Goal: Task Accomplishment & Management: Use online tool/utility

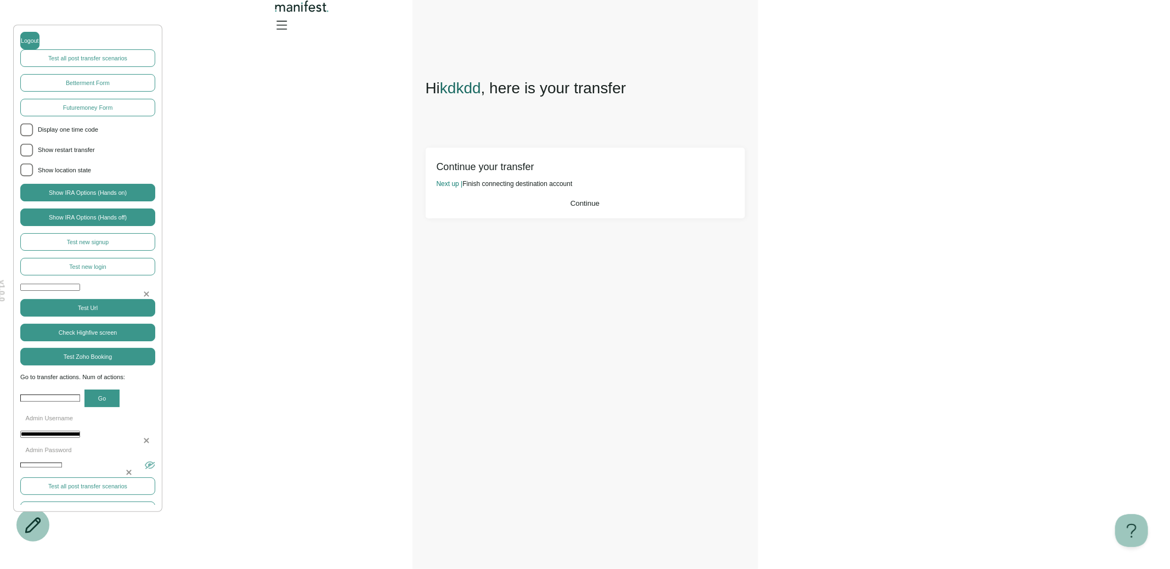
click at [570, 207] on span "Continue" at bounding box center [584, 203] width 29 height 8
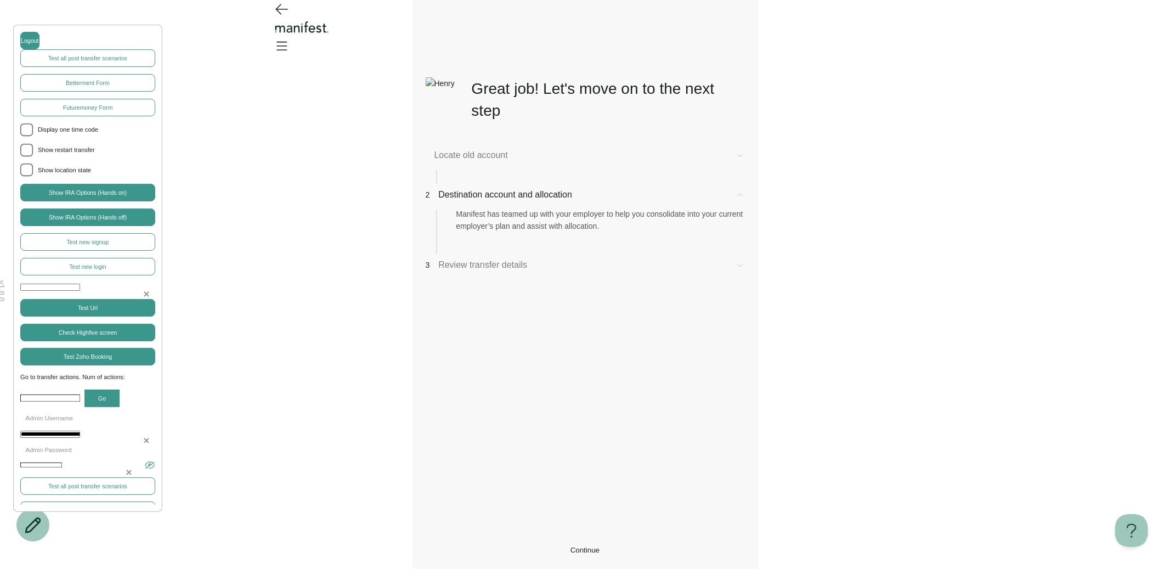
click at [625, 546] on button "Continue" at bounding box center [585, 550] width 319 height 8
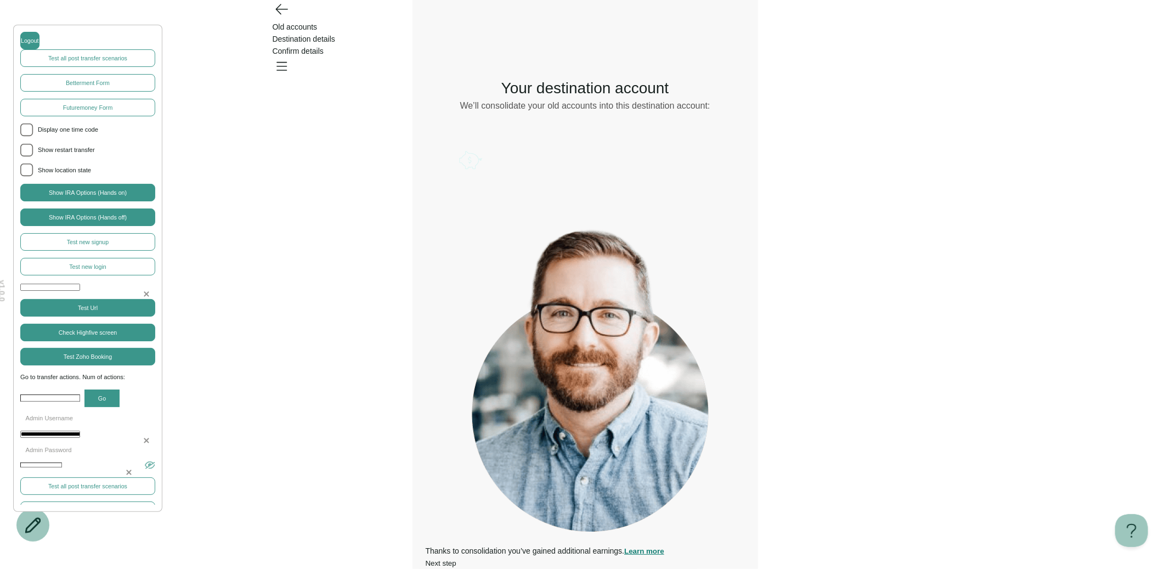
click at [407, 109] on div "**********" at bounding box center [585, 291] width 1170 height 582
click at [287, 18] on icon "Go back" at bounding box center [282, 9] width 18 height 18
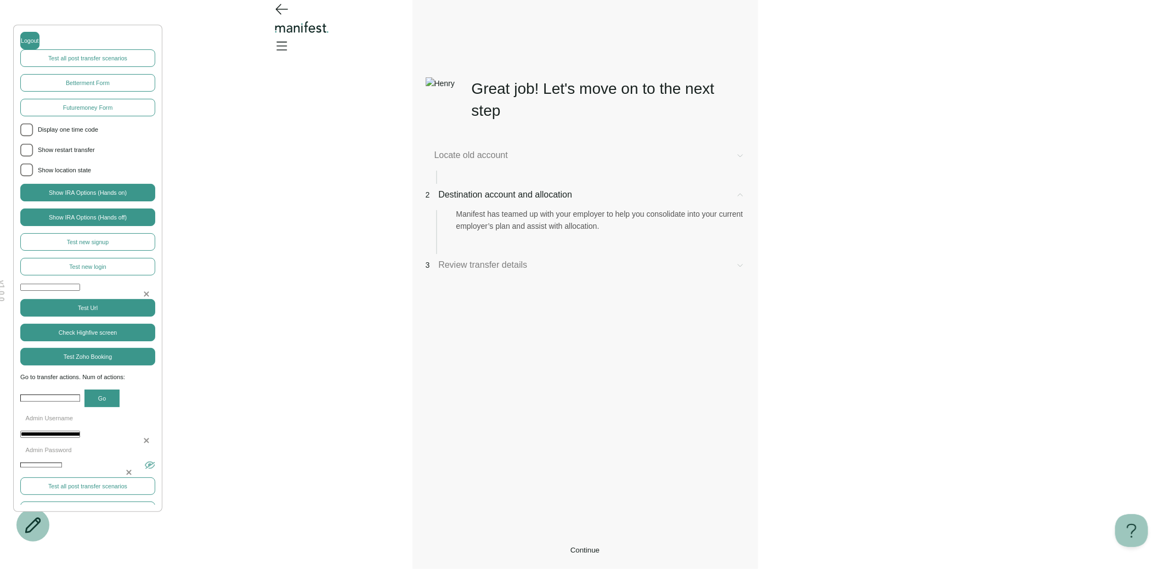
click at [570, 546] on span "Continue" at bounding box center [584, 550] width 29 height 8
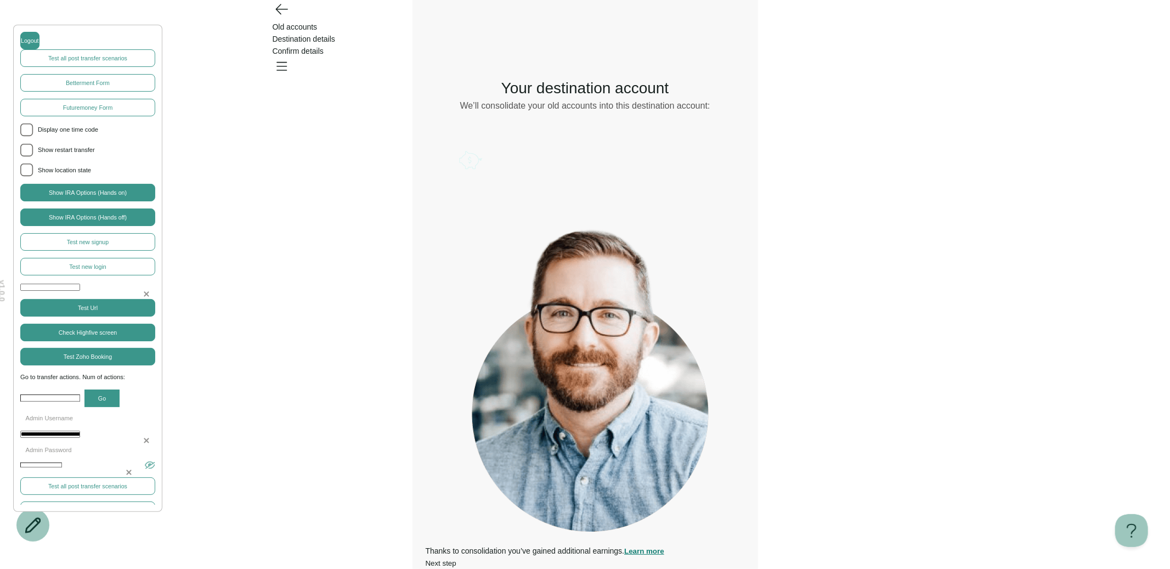
click at [287, 63] on icon "Open menu" at bounding box center [282, 67] width 10 height 8
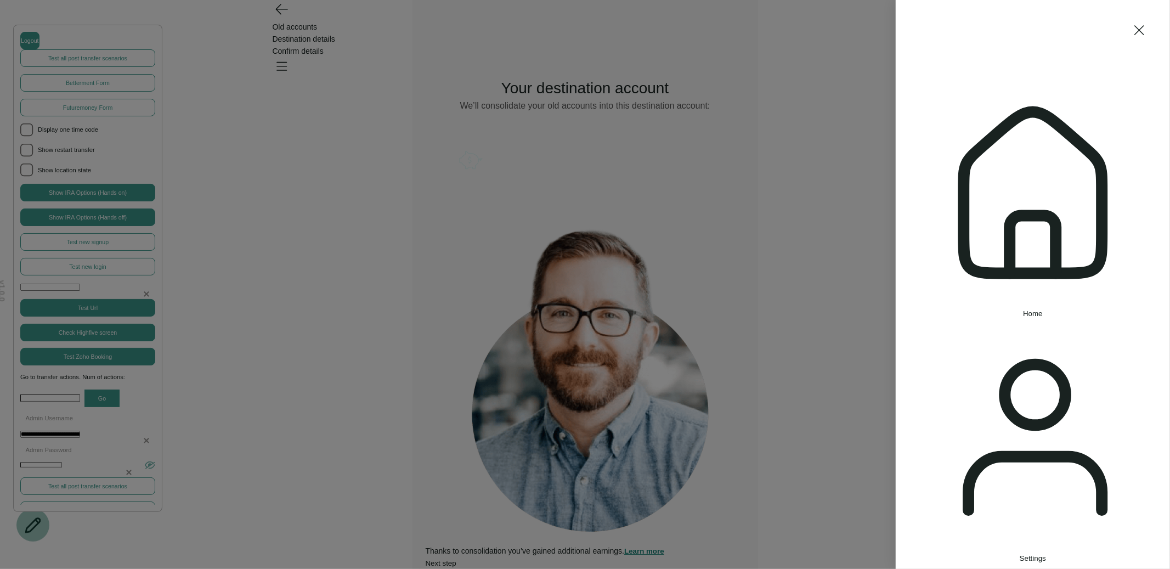
click at [889, 31] on div "**********" at bounding box center [585, 291] width 1170 height 582
click at [940, 103] on icon "button" at bounding box center [1033, 192] width 230 height 230
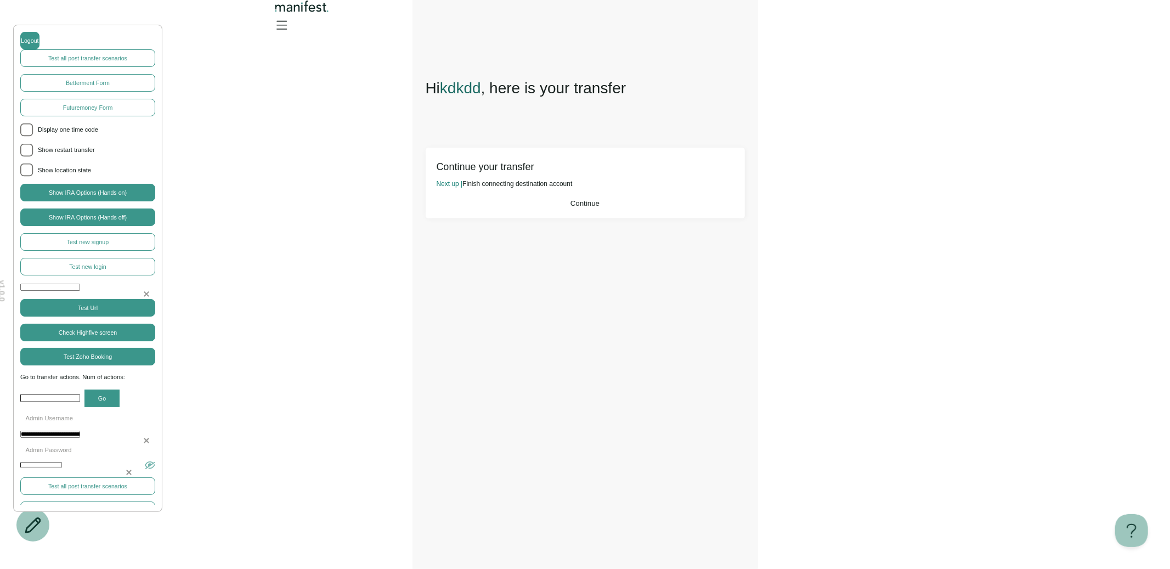
click at [604, 205] on button "Continue" at bounding box center [585, 203] width 297 height 8
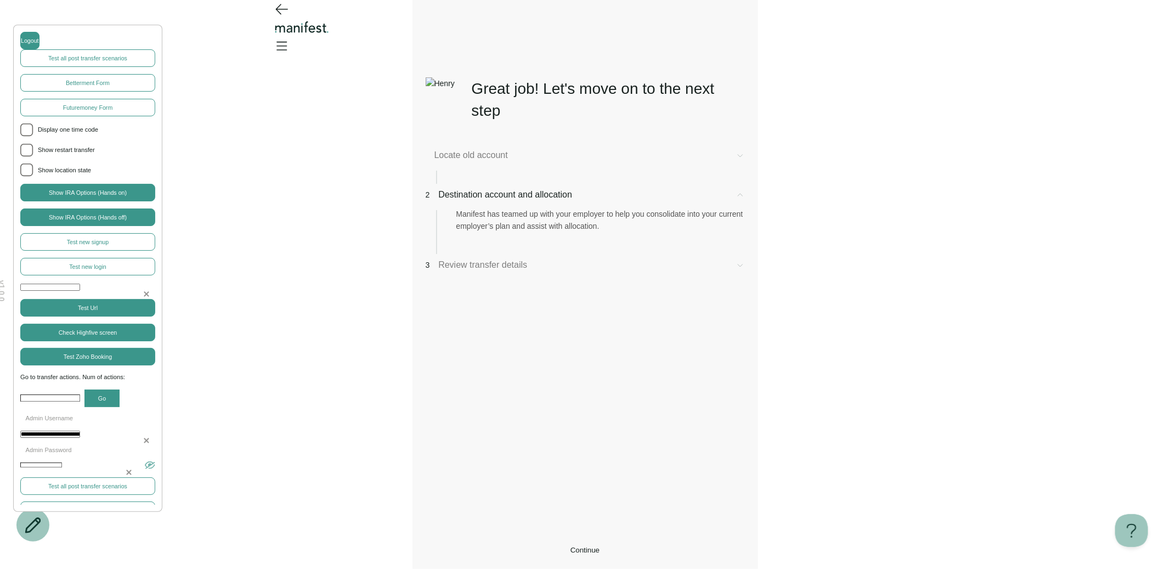
click at [544, 546] on button "Continue" at bounding box center [585, 550] width 319 height 8
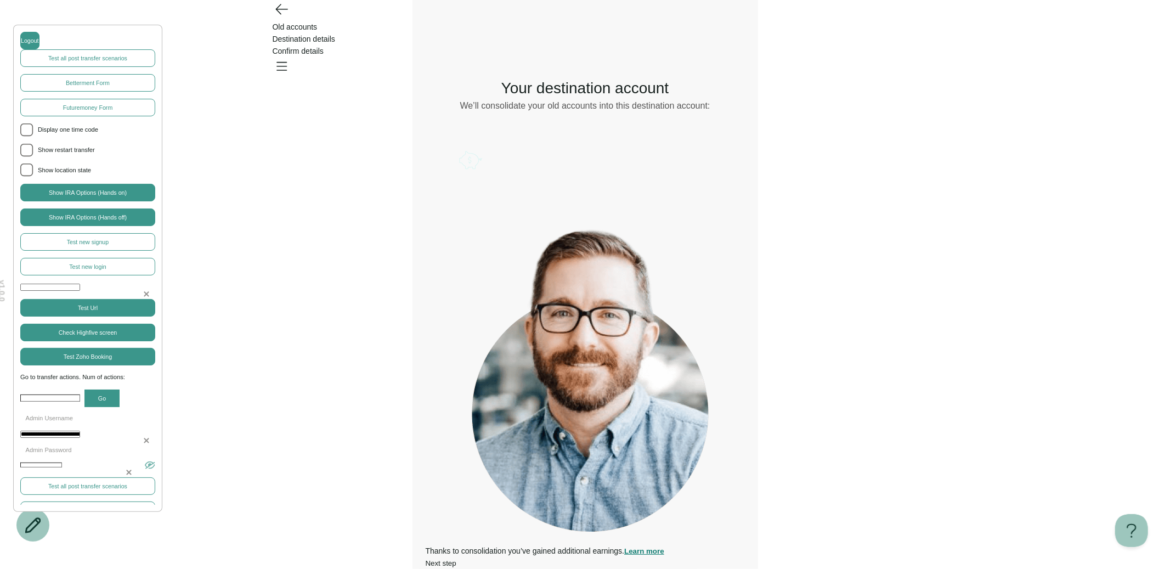
click at [290, 57] on icon "Open menu" at bounding box center [282, 66] width 18 height 18
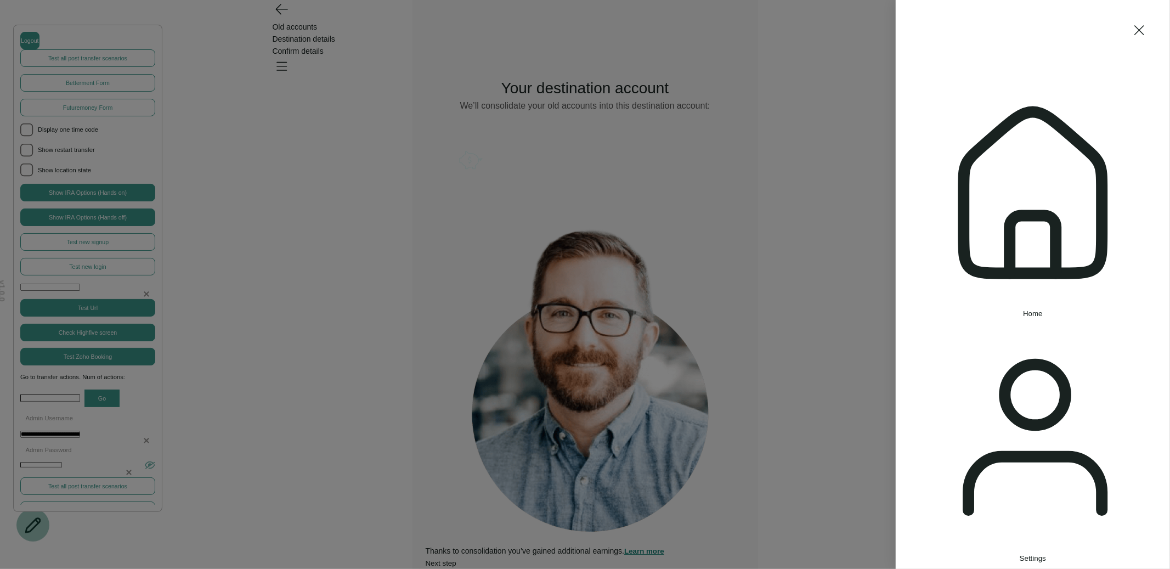
click at [940, 104] on icon "button" at bounding box center [1033, 192] width 230 height 230
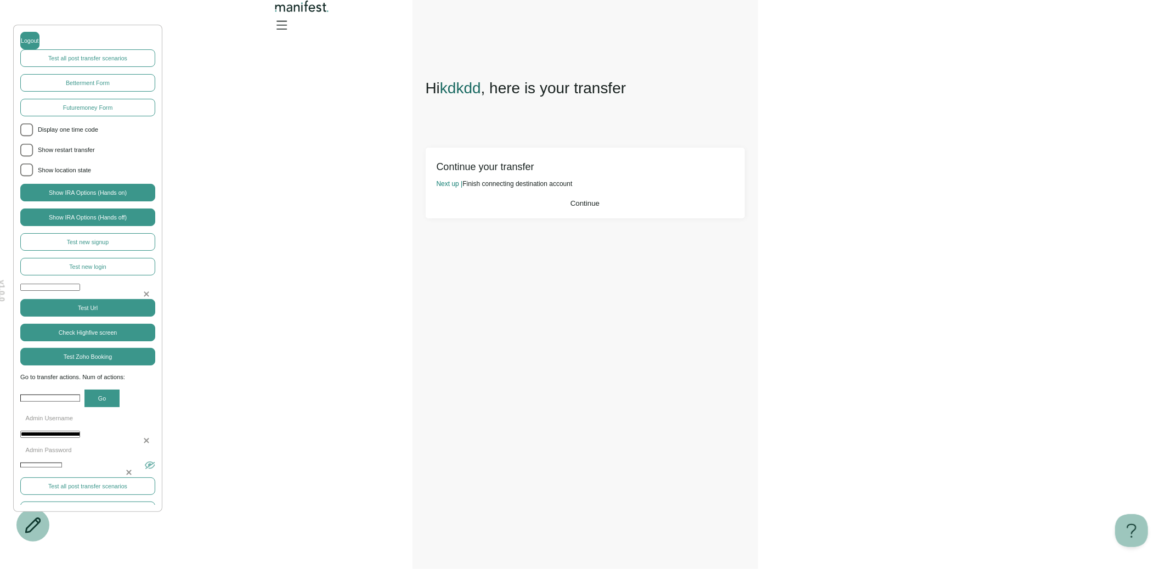
click at [548, 207] on button "Continue" at bounding box center [585, 203] width 297 height 8
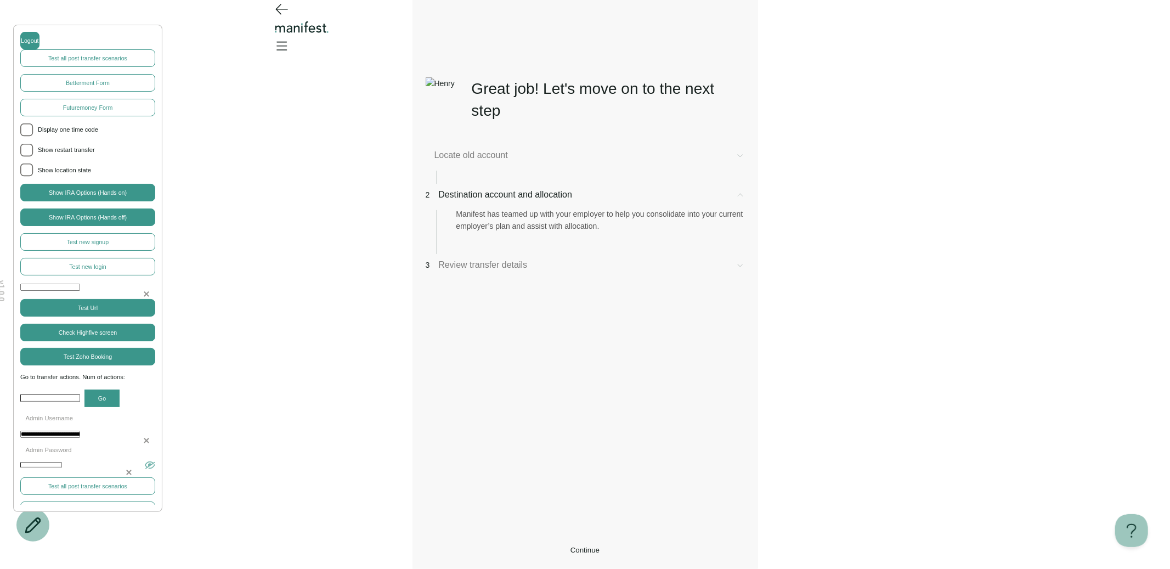
click at [521, 546] on button "Continue" at bounding box center [585, 550] width 319 height 8
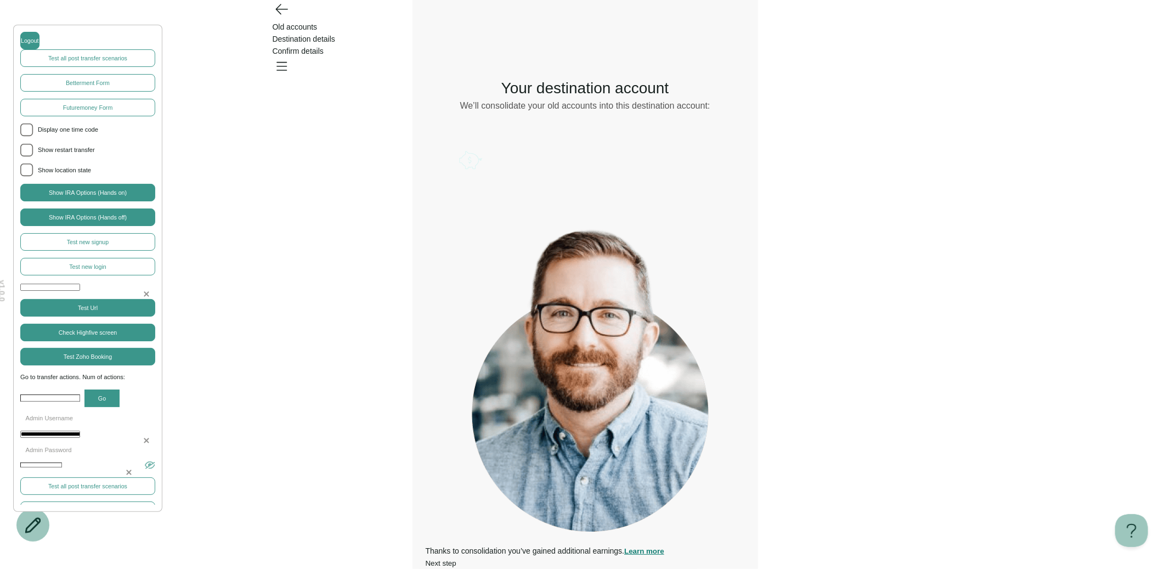
click at [459, 148] on icon "Account options" at bounding box center [459, 148] width 0 height 0
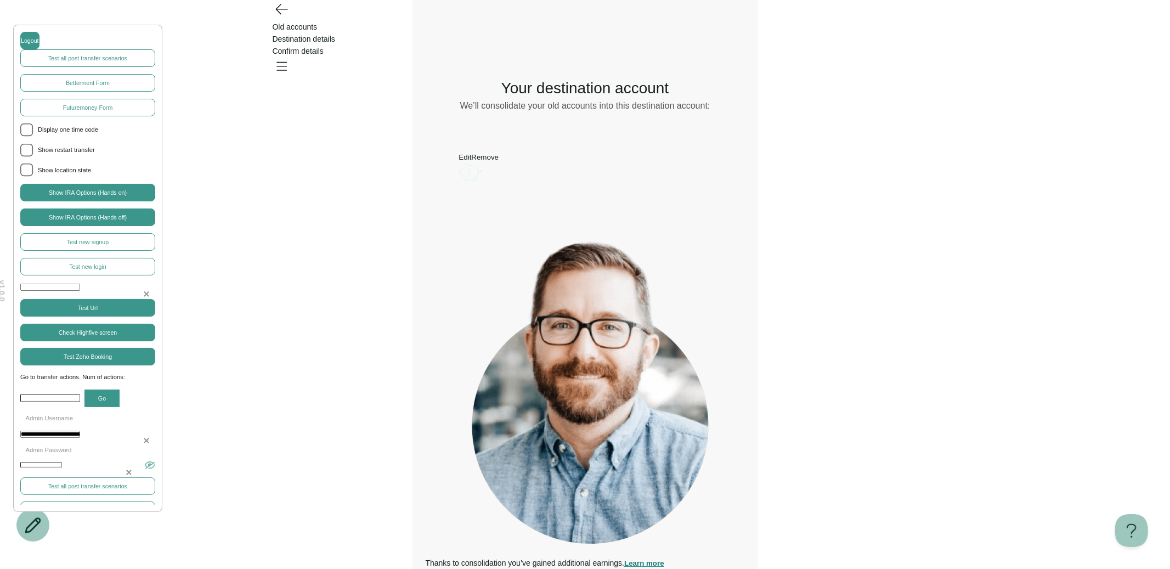
click at [499, 161] on button "Remove" at bounding box center [484, 157] width 27 height 8
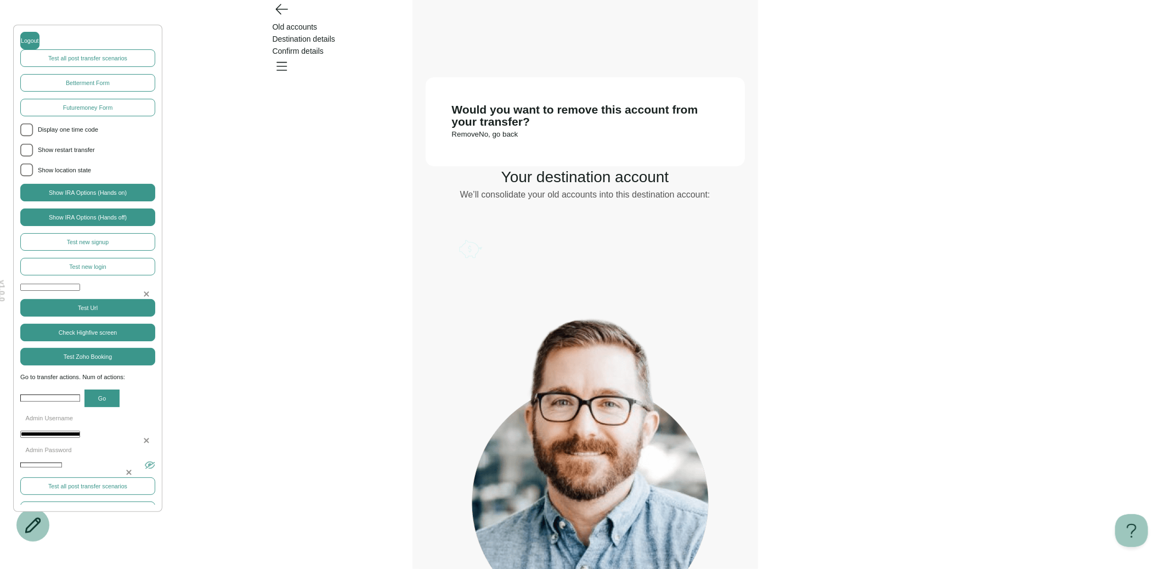
click at [479, 138] on button "Remove" at bounding box center [465, 134] width 27 height 8
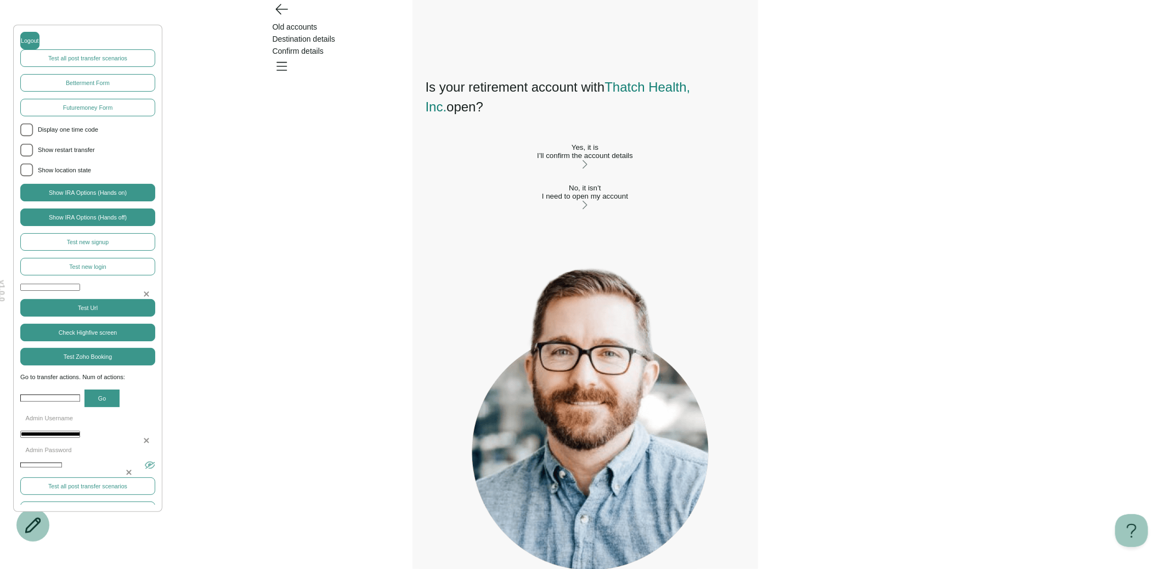
click at [542, 200] on div "I need to open my account" at bounding box center [585, 196] width 319 height 8
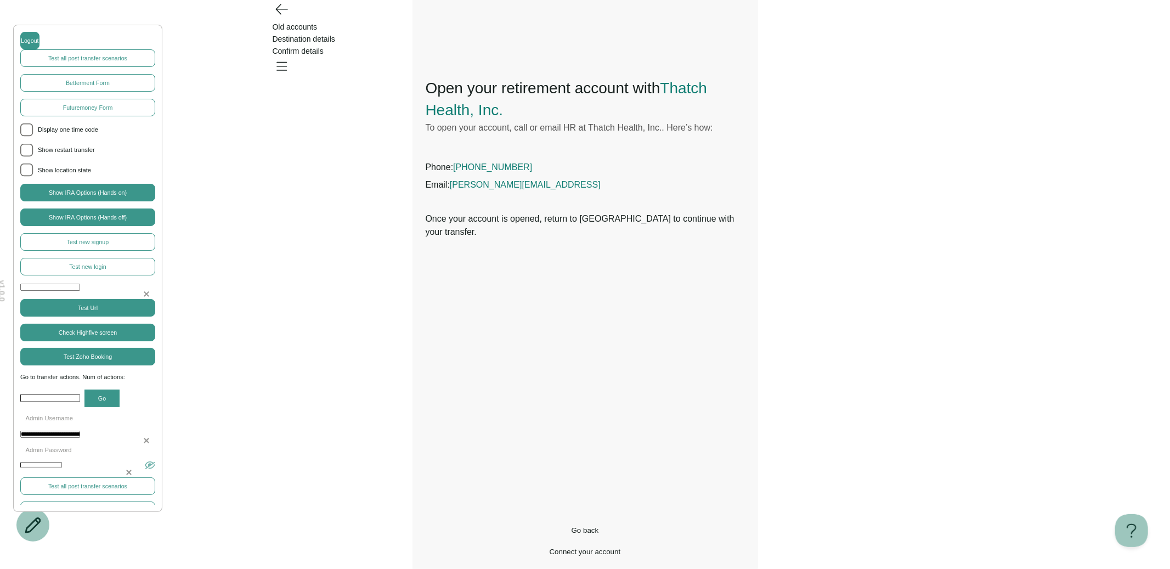
click at [496, 167] on span "[PHONE_NUMBER]" at bounding box center [492, 166] width 79 height 9
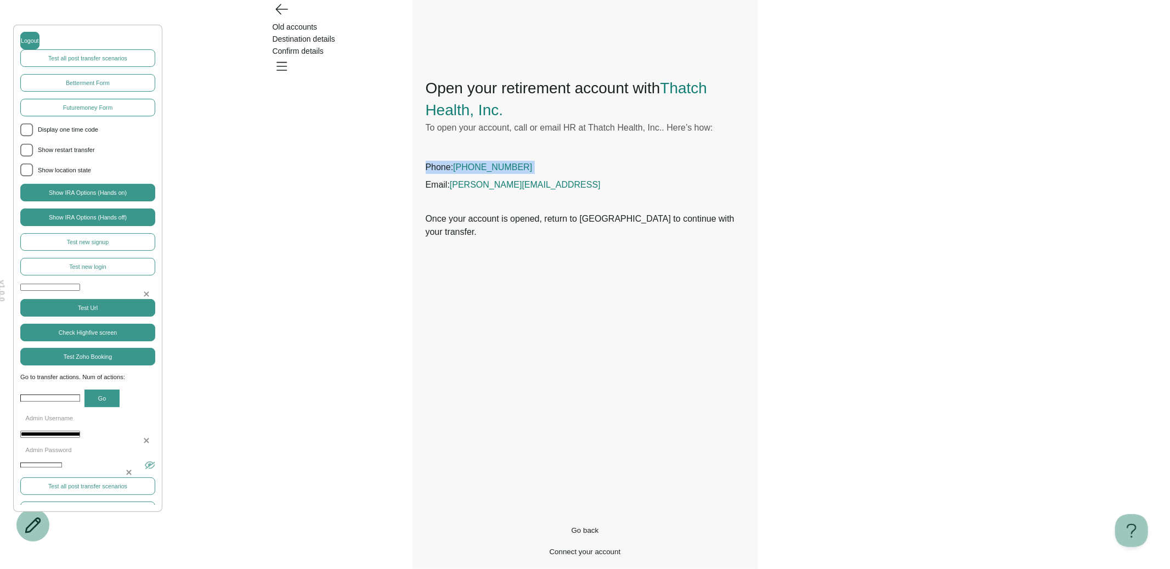
click at [496, 167] on span "[PHONE_NUMBER]" at bounding box center [492, 166] width 79 height 9
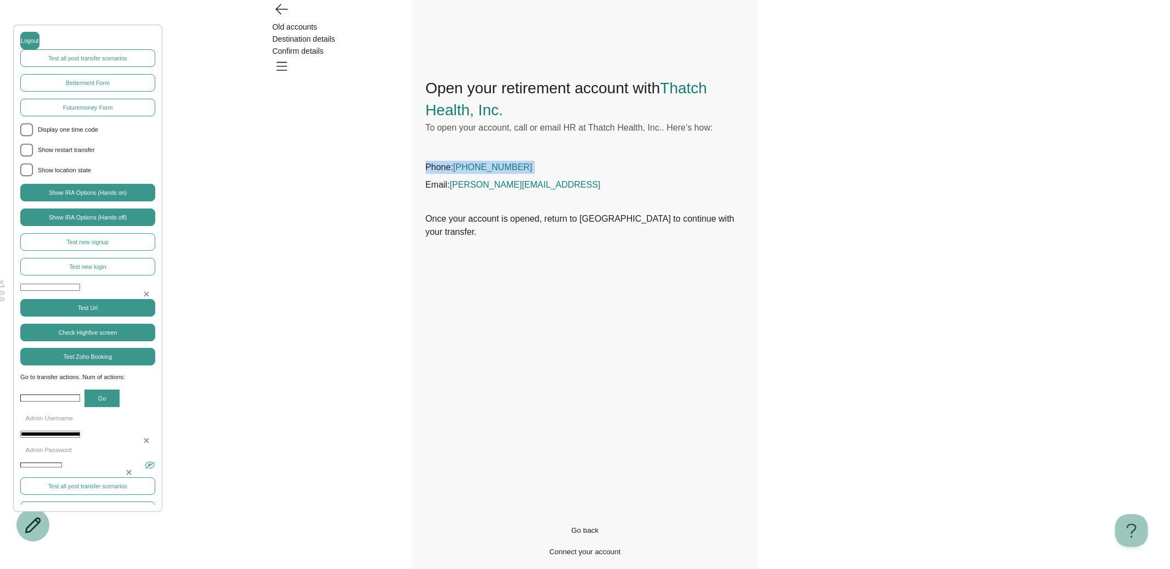
click at [496, 167] on span "[PHONE_NUMBER]" at bounding box center [492, 166] width 79 height 9
